Goal: Communication & Community: Connect with others

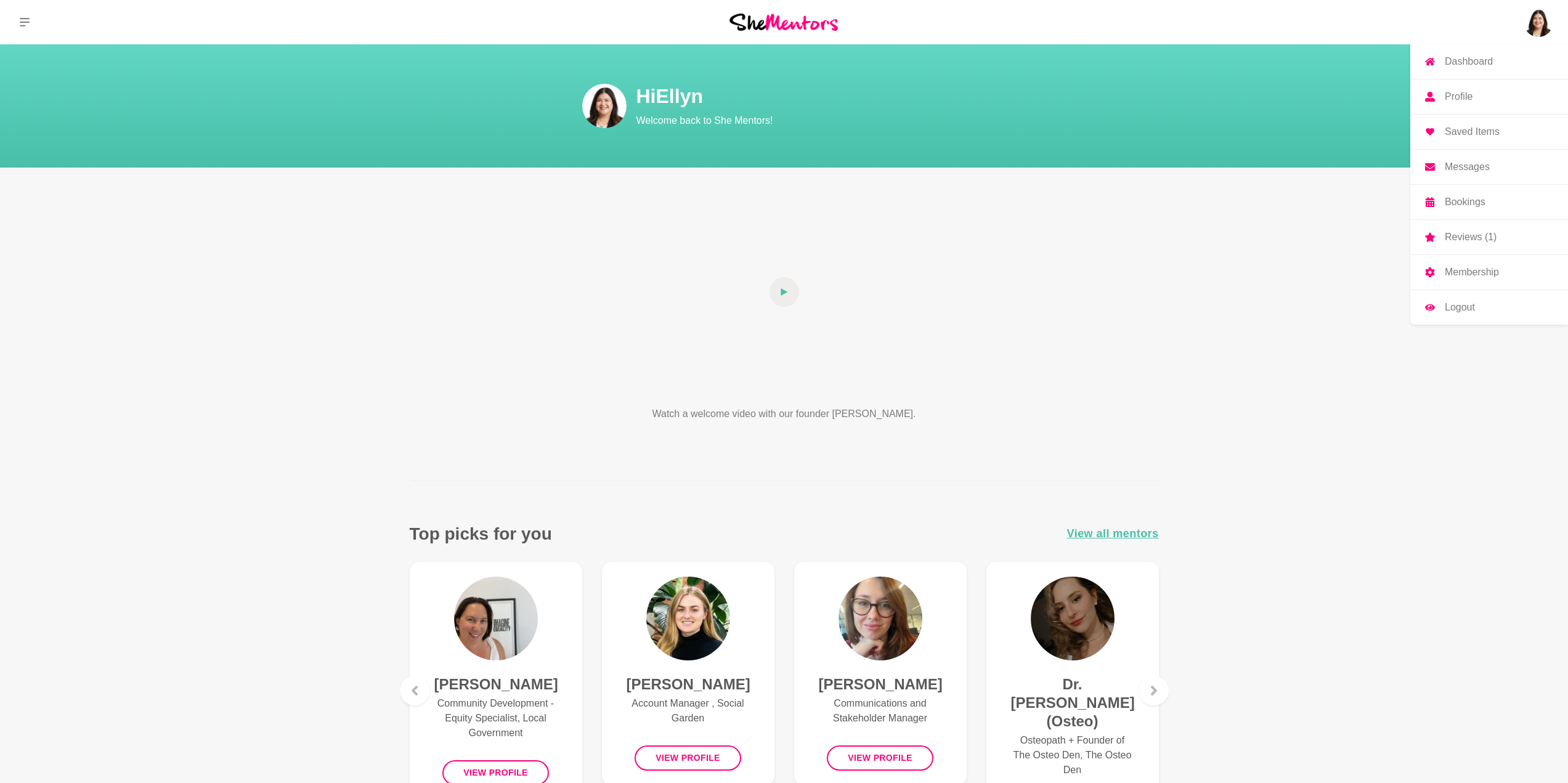
click at [1546, 28] on img at bounding box center [1539, 22] width 30 height 30
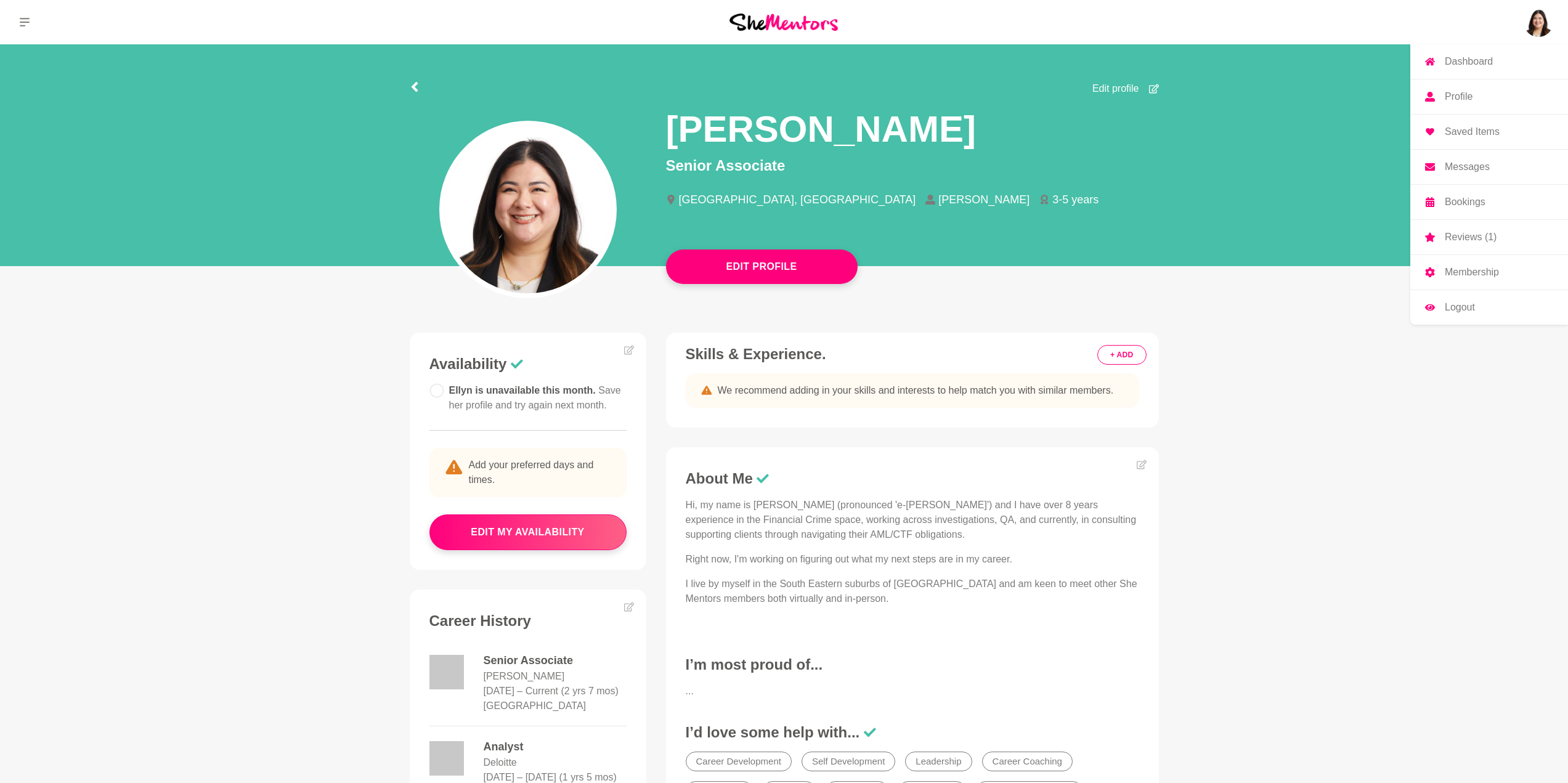
click at [1472, 164] on p "Messages" at bounding box center [1468, 167] width 45 height 10
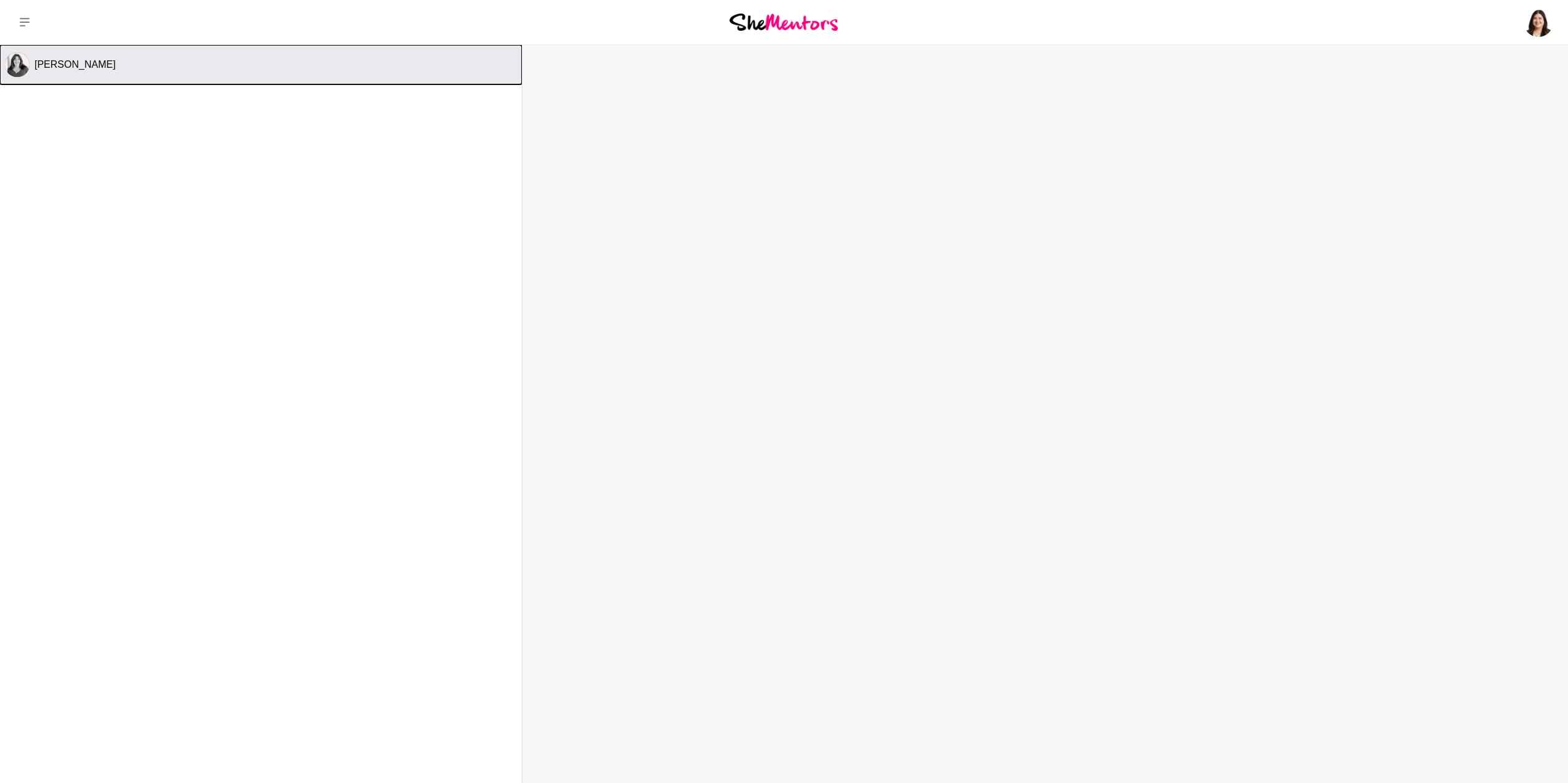
click at [305, 71] on button "[PERSON_NAME]" at bounding box center [260, 65] width 522 height 39
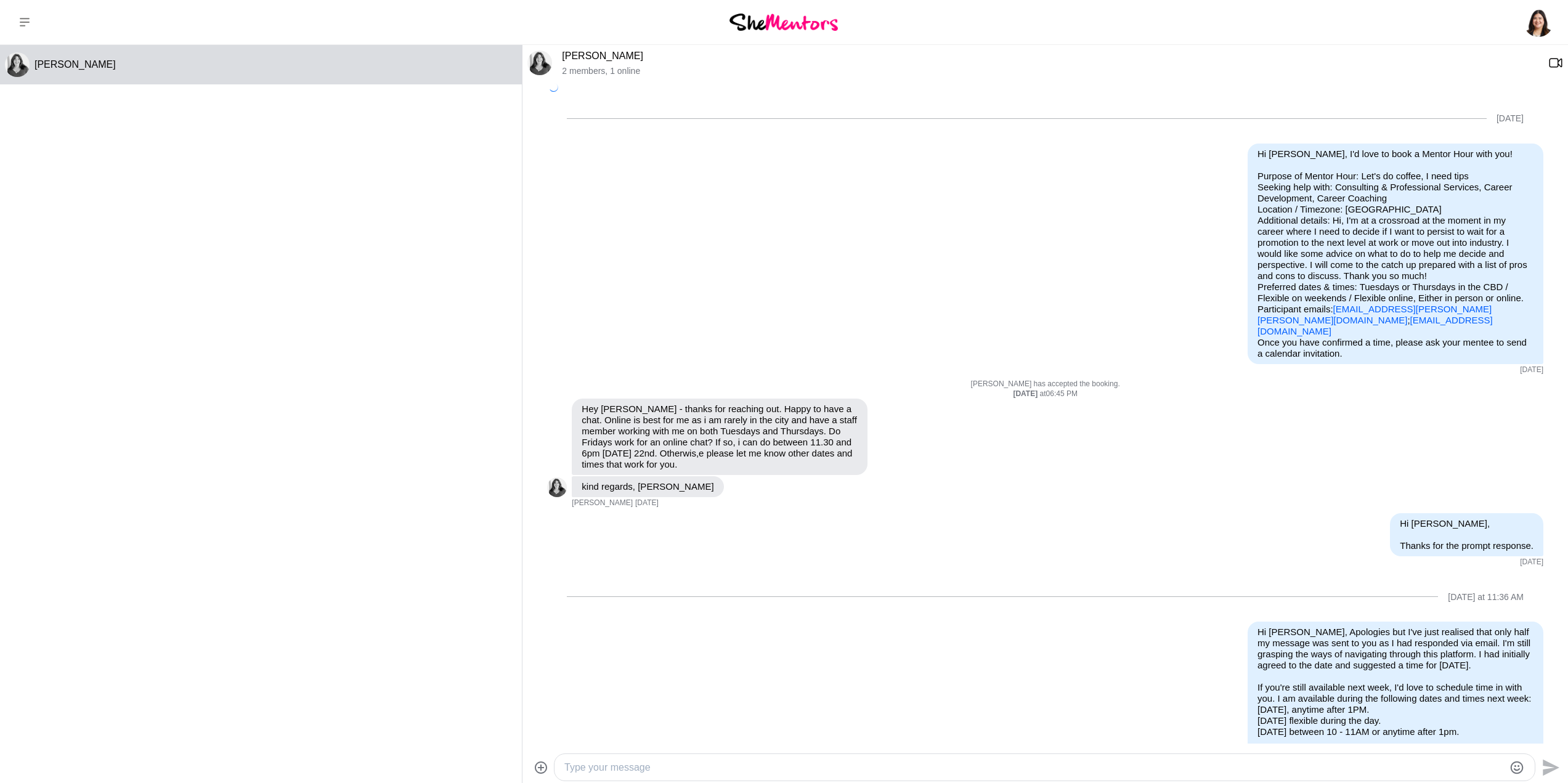
scroll to position [192, 0]
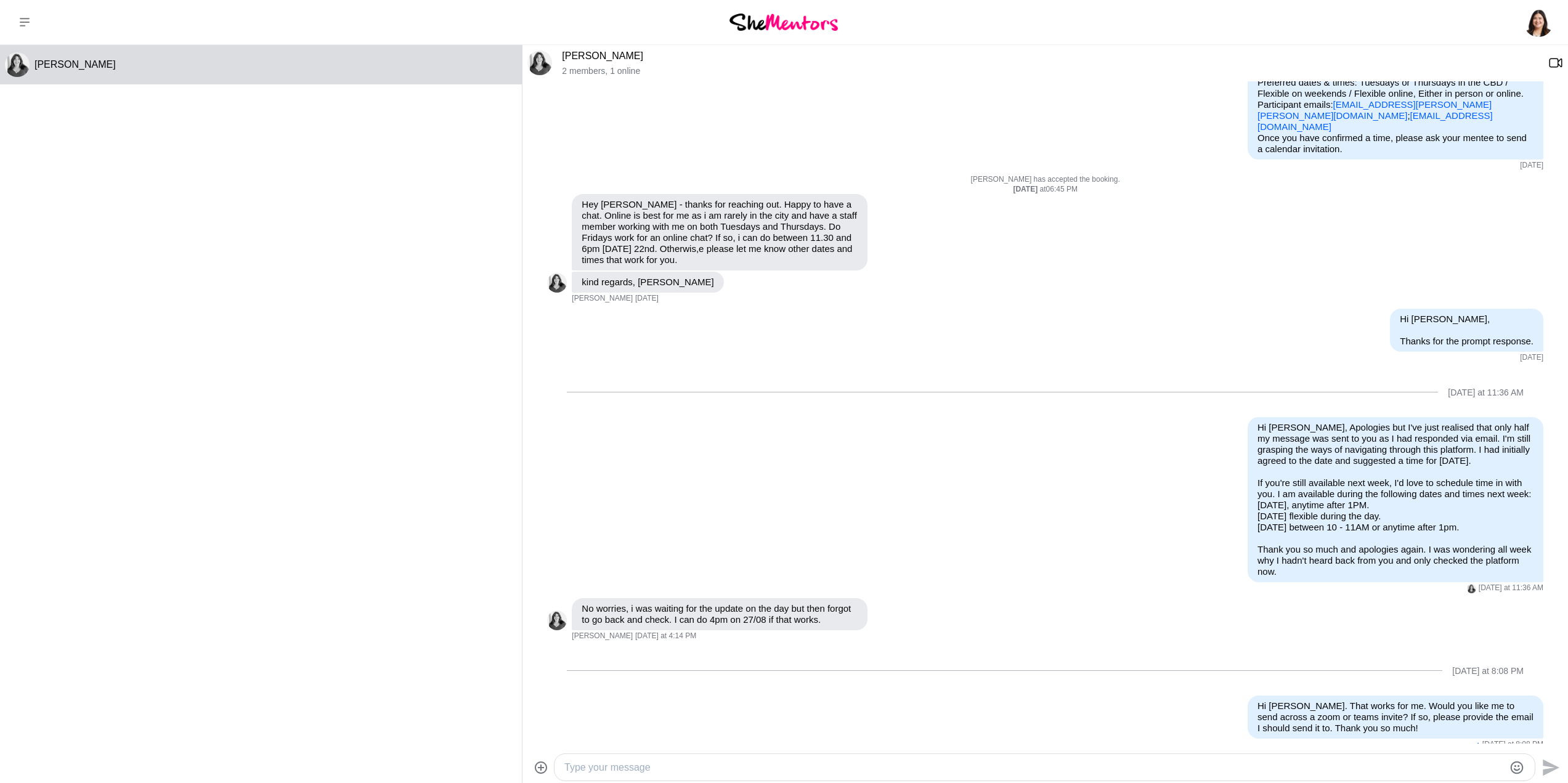
click at [811, 23] on img at bounding box center [784, 22] width 109 height 17
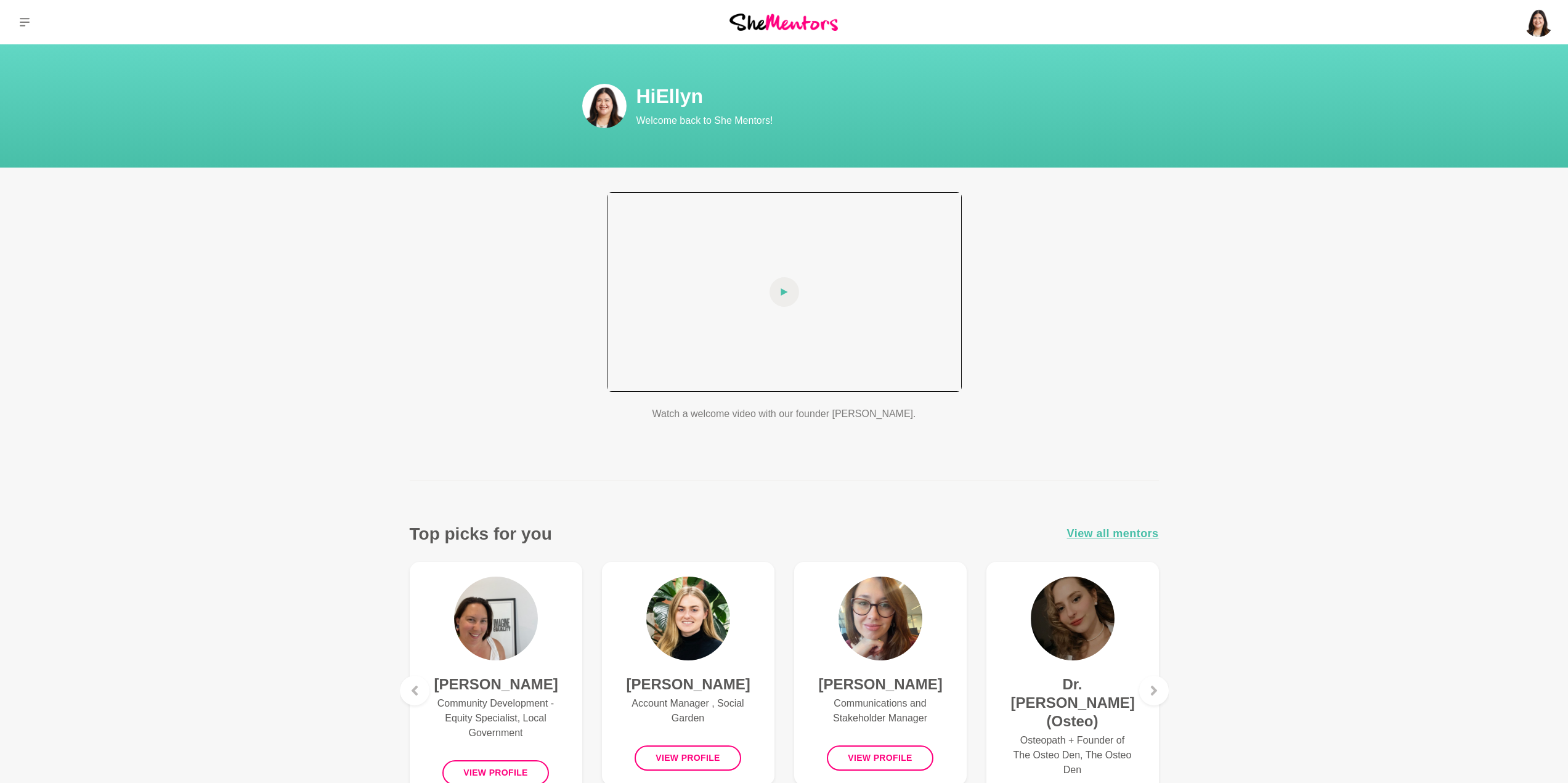
click at [786, 289] on icon at bounding box center [784, 292] width 7 height 30
click at [811, 315] on div at bounding box center [784, 291] width 355 height 199
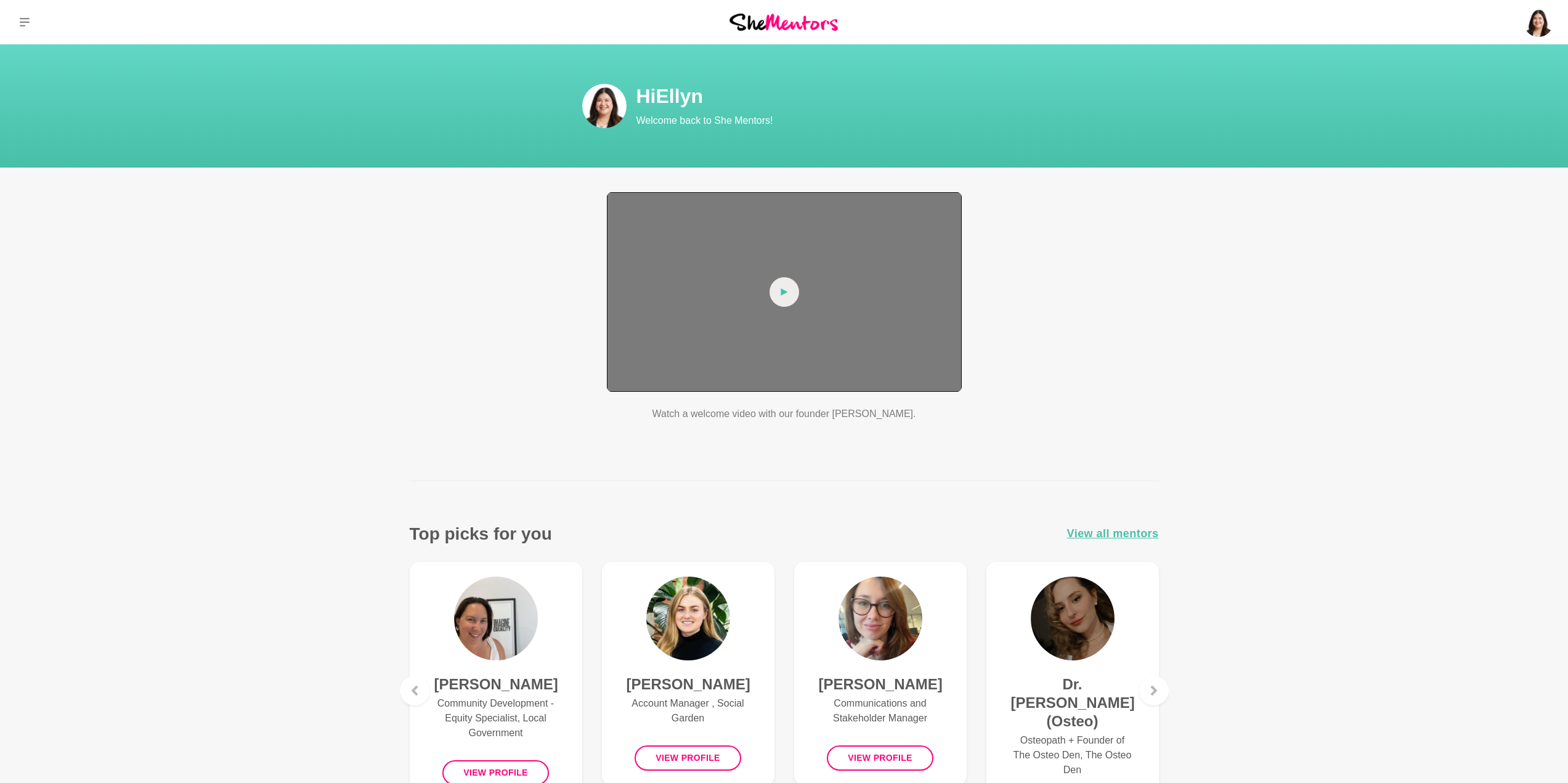
click at [822, 317] on div at bounding box center [784, 291] width 355 height 199
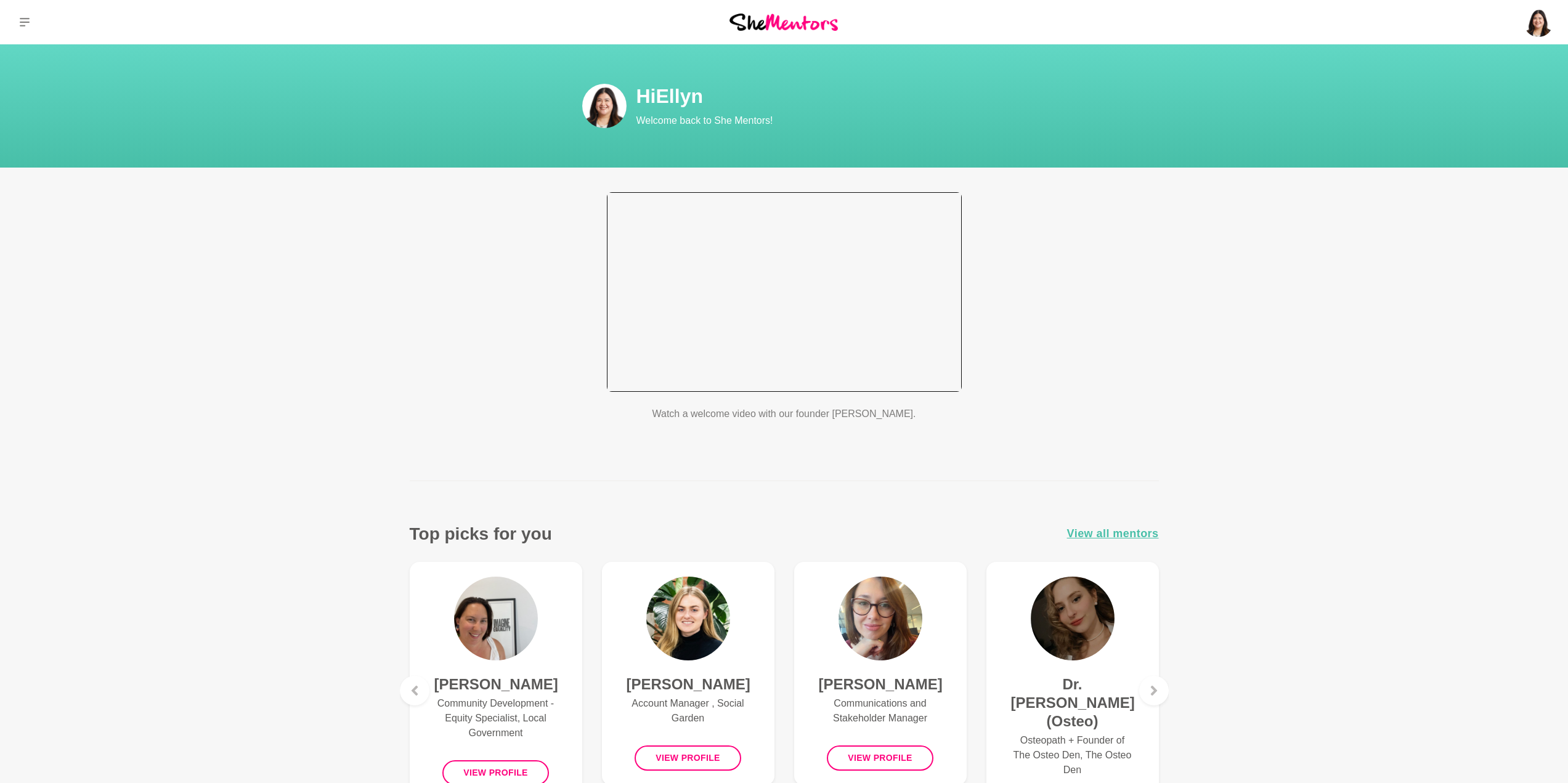
click at [791, 271] on div at bounding box center [784, 291] width 355 height 199
